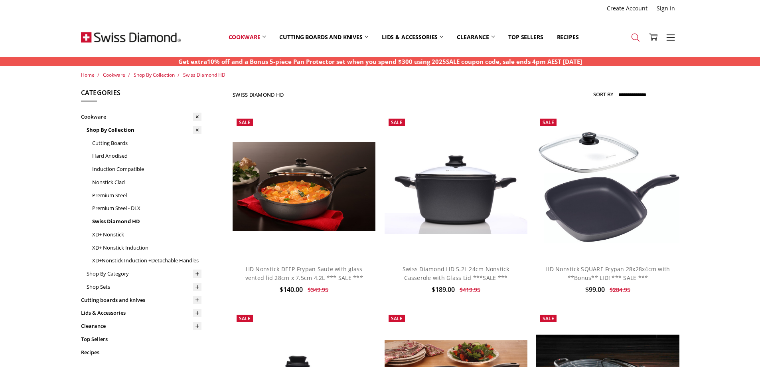
click at [633, 36] on icon at bounding box center [635, 37] width 9 height 9
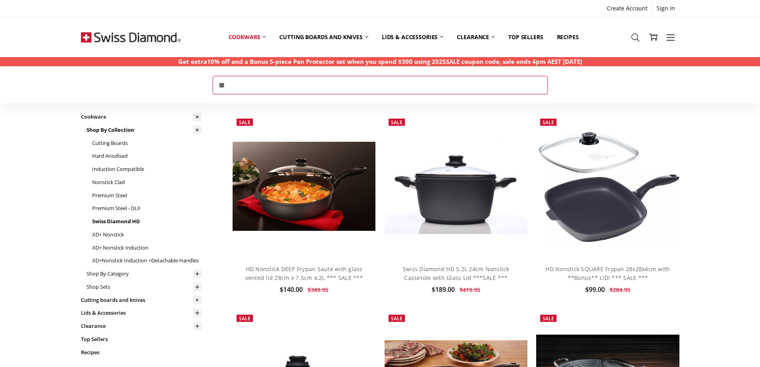
type input "**"
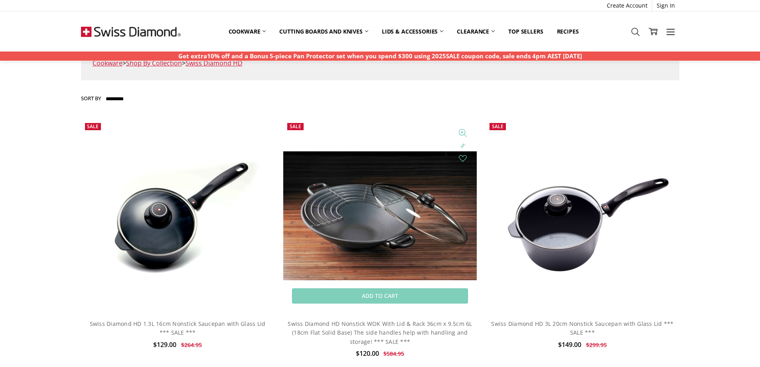
scroll to position [239, 0]
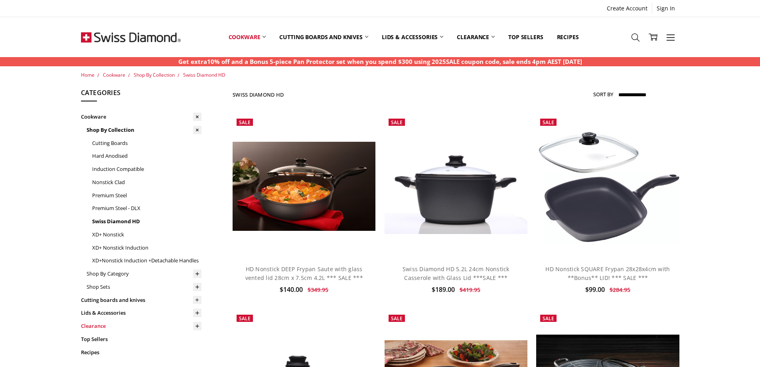
click at [99, 326] on link "Clearance" at bounding box center [141, 325] width 121 height 13
